Goal: Information Seeking & Learning: Learn about a topic

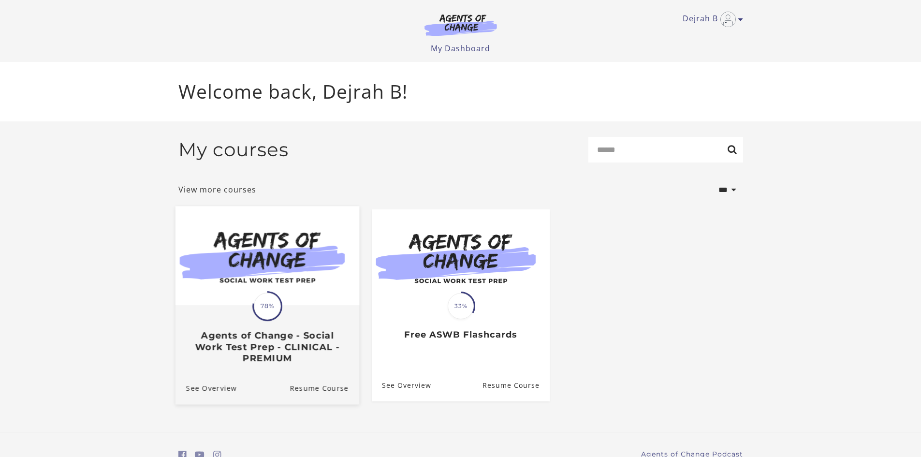
click at [275, 337] on h3 "Agents of Change - Social Work Test Prep - CLINICAL - PREMIUM" at bounding box center [267, 347] width 162 height 34
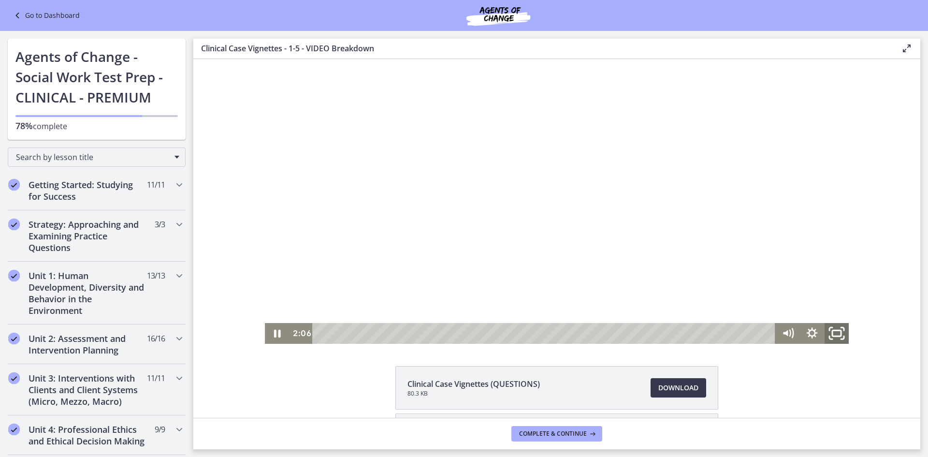
click at [830, 333] on icon "Fullscreen" at bounding box center [836, 333] width 29 height 25
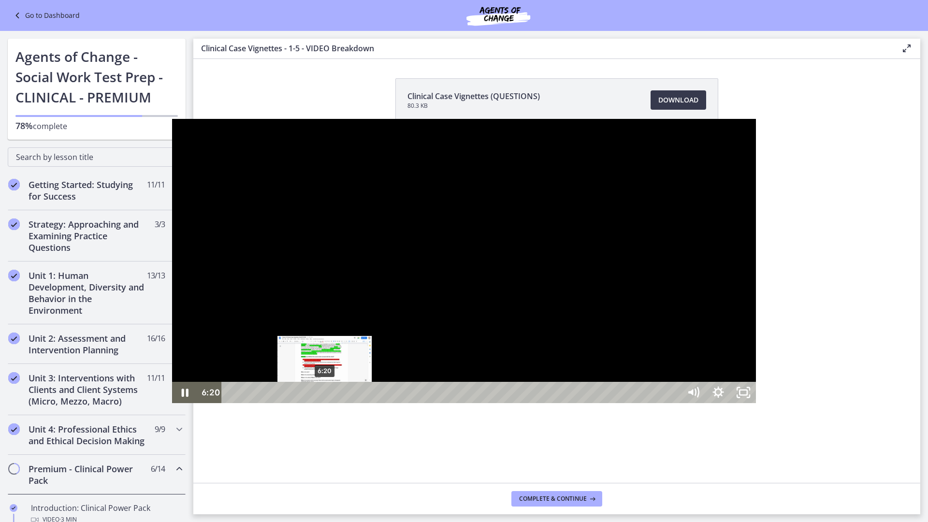
drag, startPoint x: 165, startPoint y: 512, endPoint x: 153, endPoint y: 512, distance: 12.1
click at [321, 396] on div "Playbar" at bounding box center [324, 392] width 7 height 7
click at [431, 404] on div at bounding box center [464, 261] width 584 height 285
click at [674, 403] on div "41:32" at bounding box center [453, 392] width 444 height 21
drag, startPoint x: 678, startPoint y: 511, endPoint x: 689, endPoint y: 511, distance: 10.6
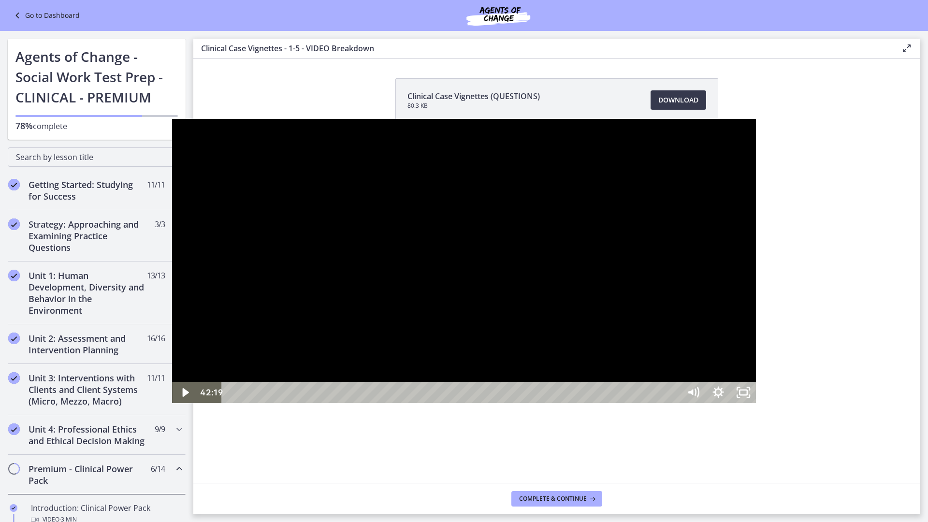
click at [857, 396] on div "Playbar" at bounding box center [860, 392] width 7 height 7
click at [173, 403] on icon "Play Video" at bounding box center [185, 392] width 25 height 21
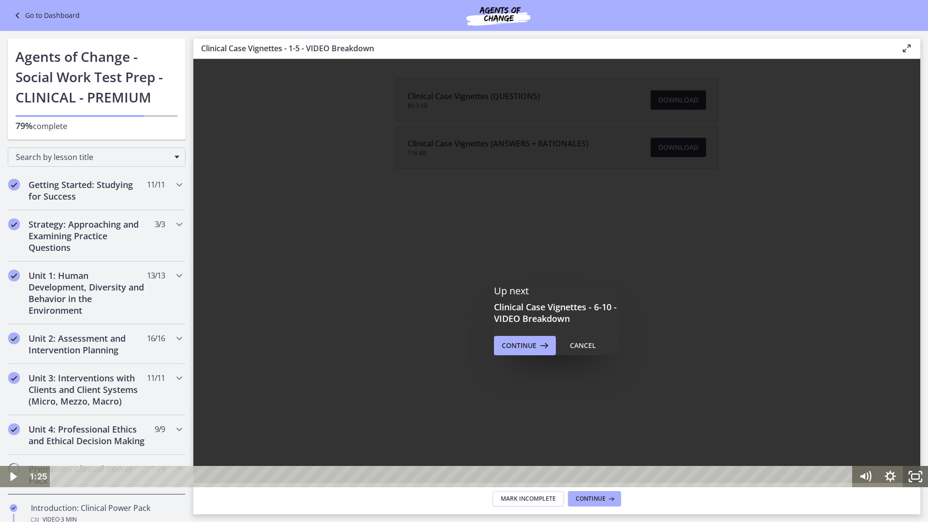
click at [913, 456] on icon "Fullscreen" at bounding box center [915, 476] width 25 height 21
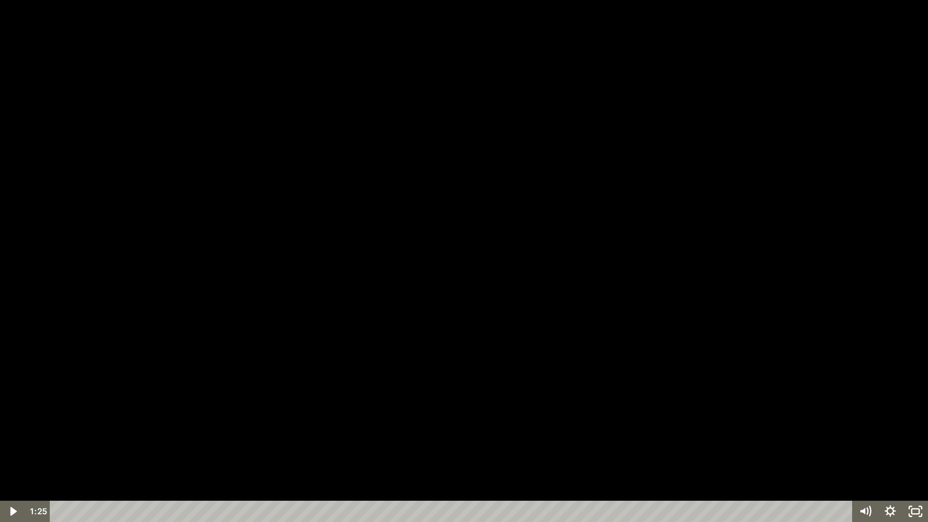
click at [920, 456] on div at bounding box center [464, 261] width 928 height 522
click at [916, 456] on rect "Unfullscreen" at bounding box center [916, 511] width 8 height 5
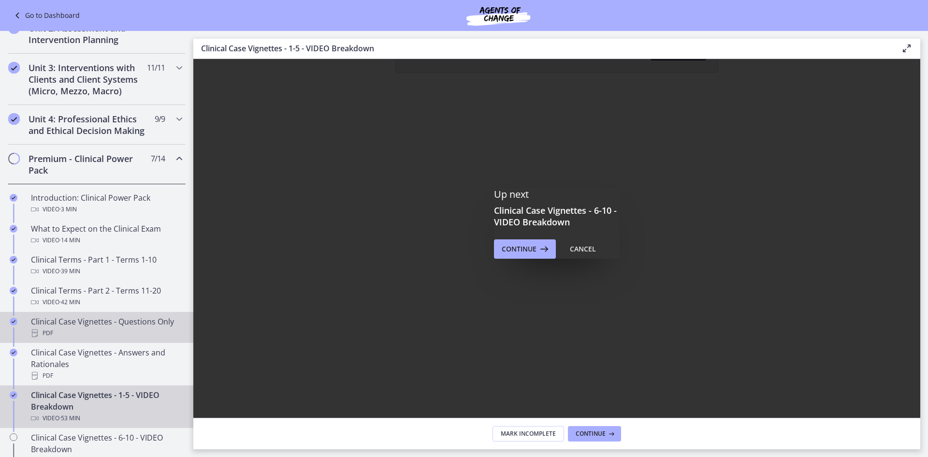
scroll to position [338, 0]
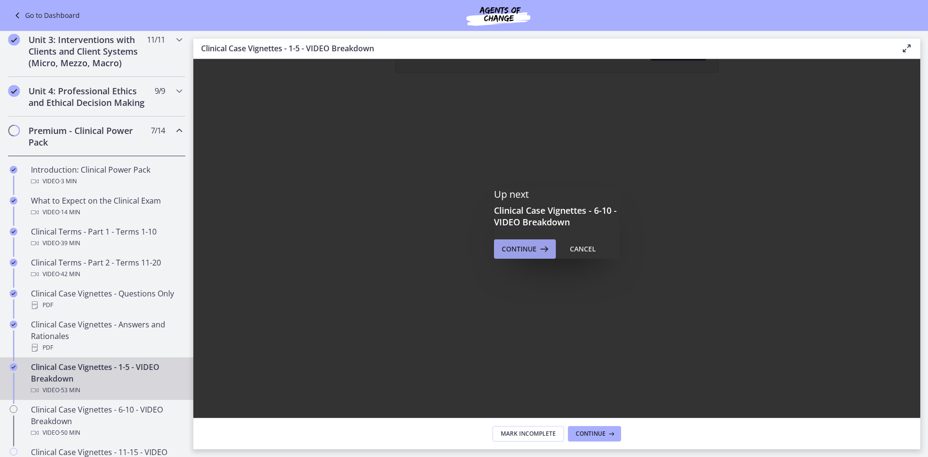
click at [540, 256] on button "Continue" at bounding box center [525, 248] width 62 height 19
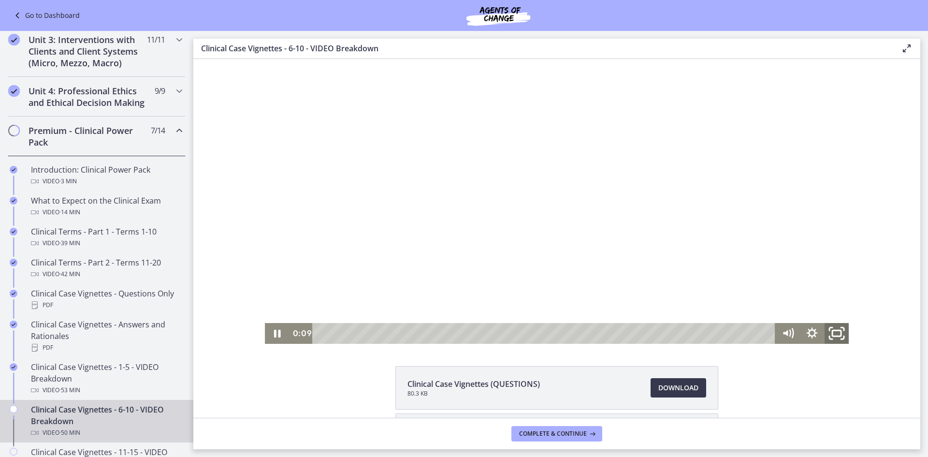
click at [834, 334] on icon "Fullscreen" at bounding box center [836, 333] width 29 height 25
